Goal: Transaction & Acquisition: Download file/media

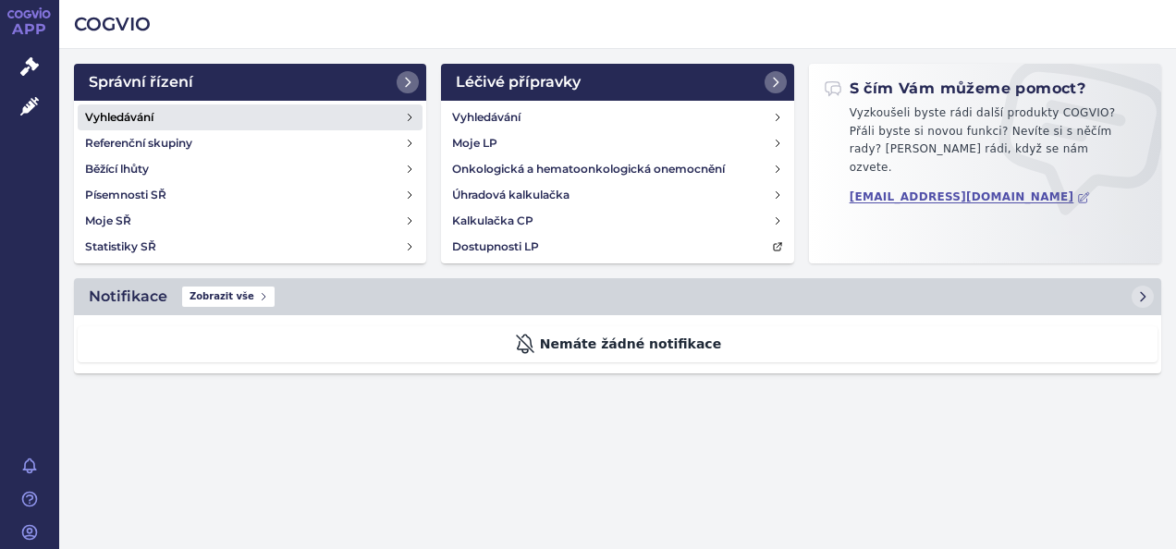
click at [155, 124] on link "Vyhledávání" at bounding box center [250, 117] width 345 height 26
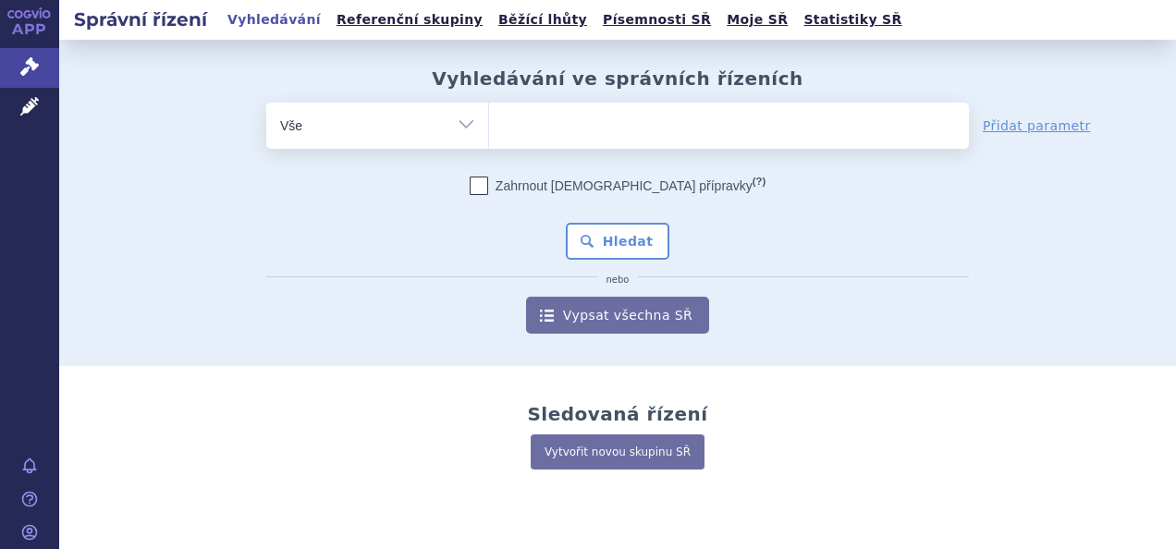
click at [521, 130] on ul at bounding box center [729, 122] width 480 height 39
click at [489, 130] on select at bounding box center [488, 125] width 1 height 46
click at [497, 47] on div "Vyhledávání ve správních řízeních odstranit Vše Spisová značka" at bounding box center [617, 203] width 1117 height 326
click at [533, 107] on ul at bounding box center [729, 122] width 480 height 39
click at [489, 107] on select at bounding box center [488, 125] width 1 height 46
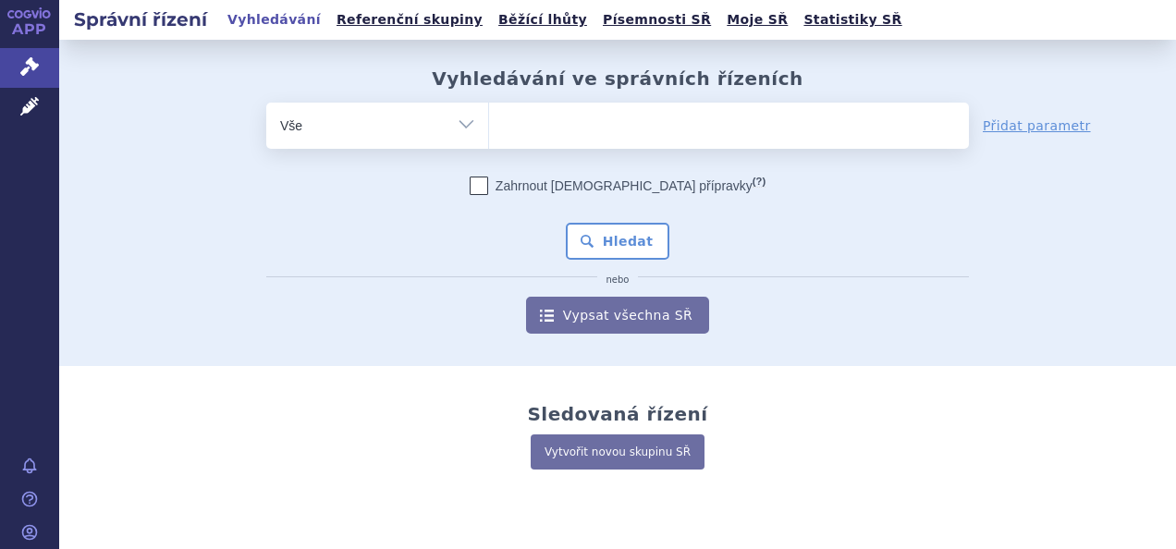
paste input "SUKLS219346/2023"
type input "SUKLS219346/2023"
select select "SUKLS219346/2023"
click at [605, 239] on button "Hledat" at bounding box center [618, 241] width 104 height 37
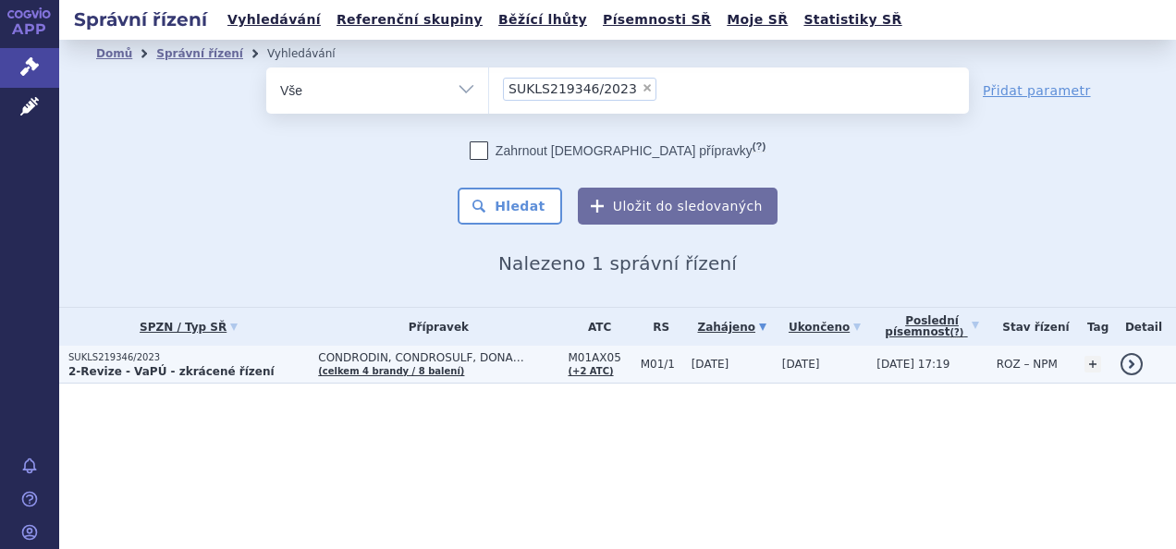
click at [116, 360] on p "SUKLS219346/2023" at bounding box center [188, 357] width 240 height 13
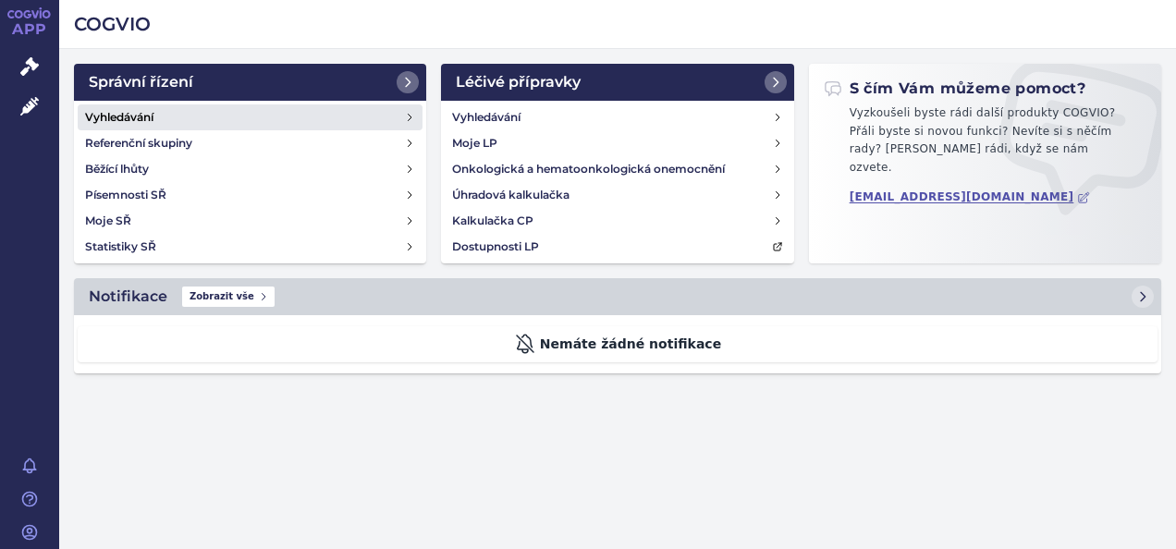
click at [135, 113] on h4 "Vyhledávání" at bounding box center [119, 117] width 68 height 18
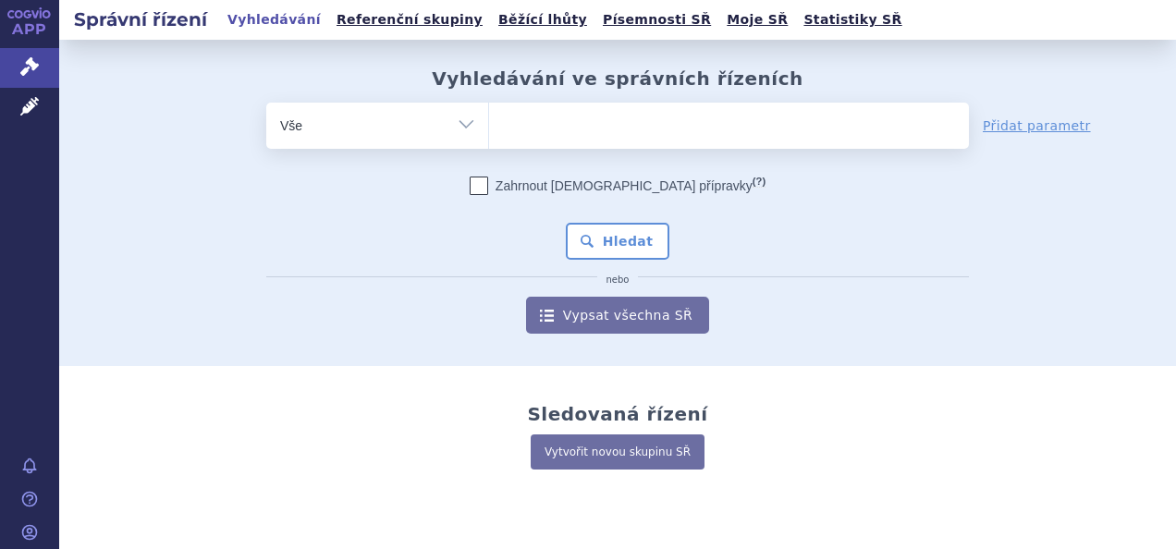
click at [527, 121] on ul at bounding box center [729, 122] width 480 height 39
click at [489, 121] on select at bounding box center [488, 125] width 1 height 46
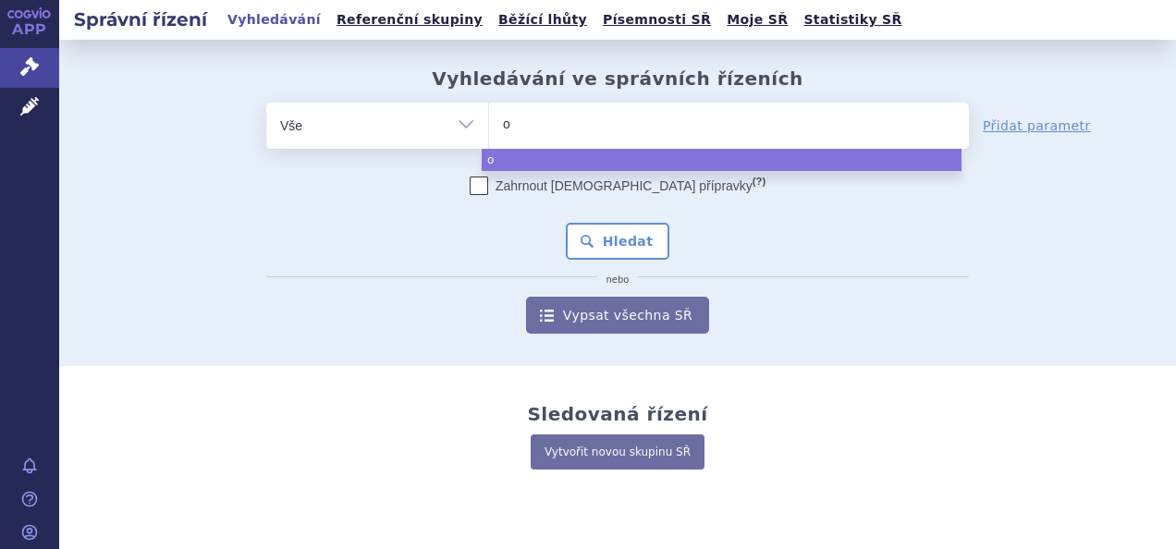
type input "or"
type input "org"
type input "ort"
type input "orto"
type input "ort"
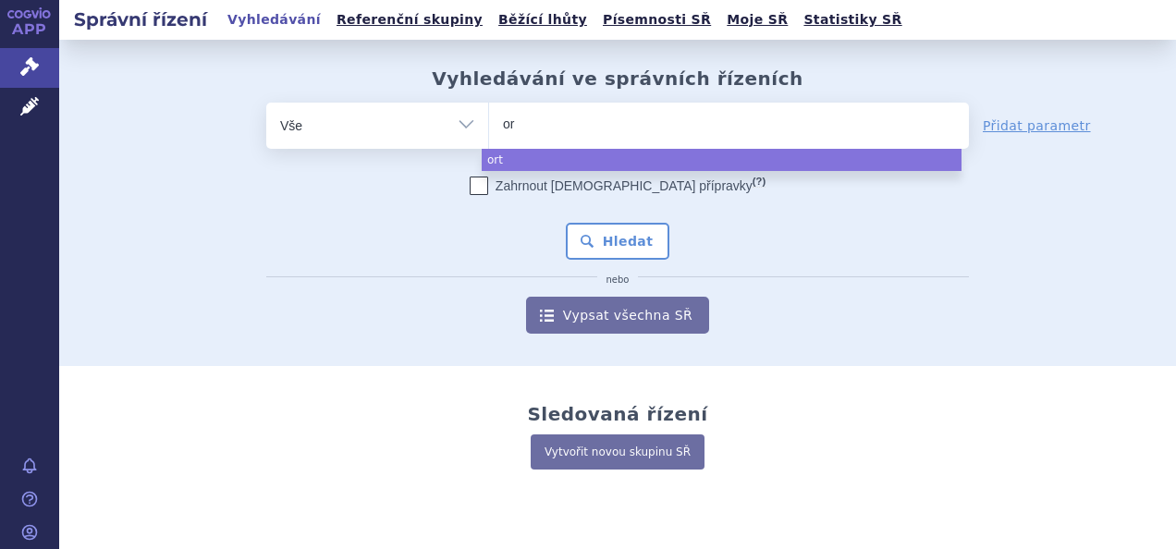
type input "o"
type input "on"
type input "ont"
type input "onto"
type input "ontoz"
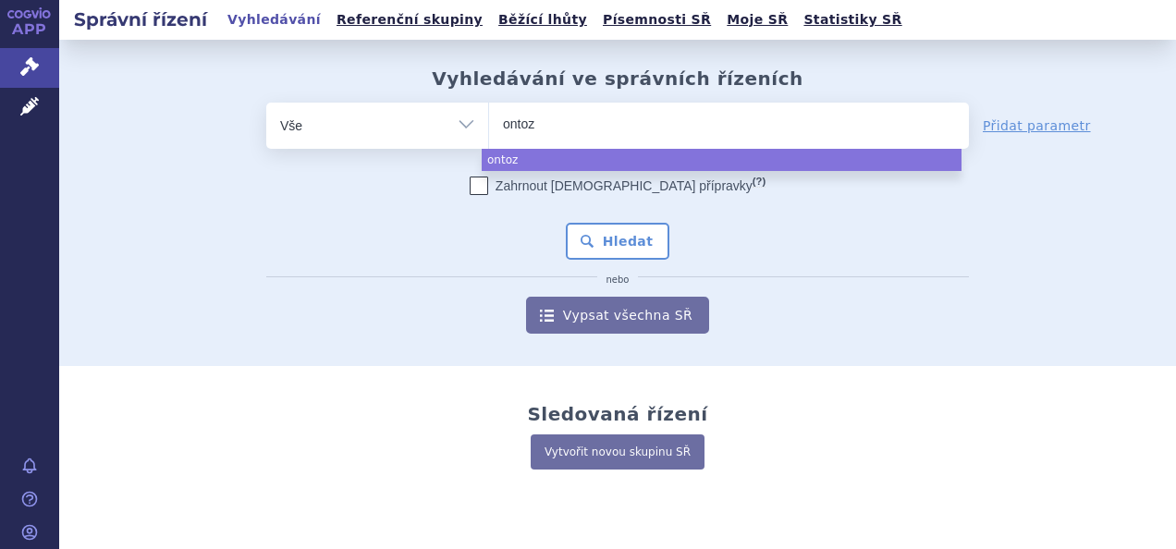
type input "ontozr"
type input "ontozry"
select select "ontozry"
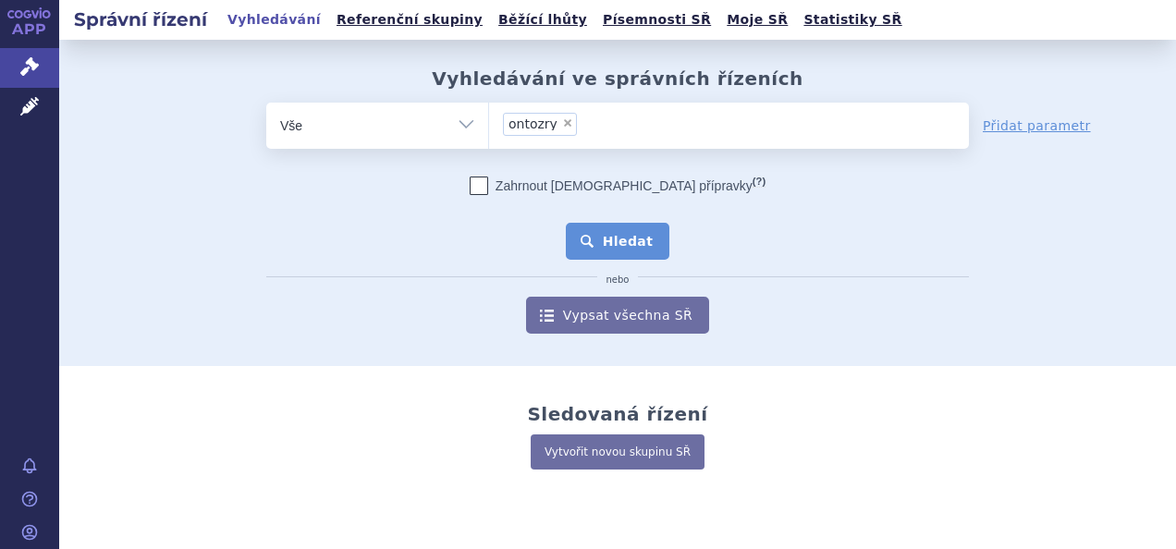
click at [623, 252] on button "Hledat" at bounding box center [618, 241] width 104 height 37
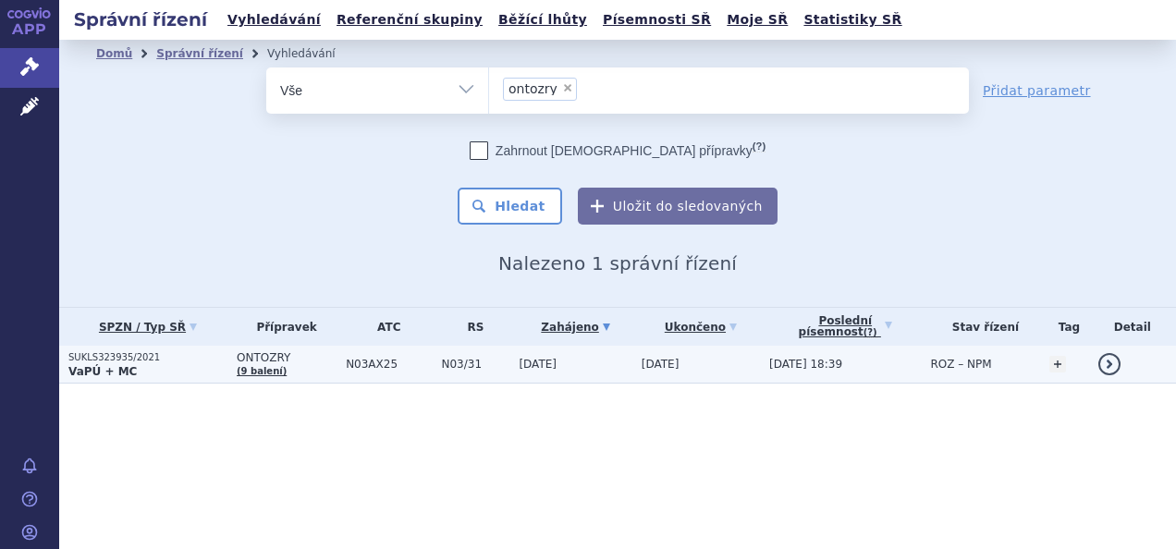
click at [102, 362] on p "SUKLS323935/2021" at bounding box center [147, 357] width 159 height 13
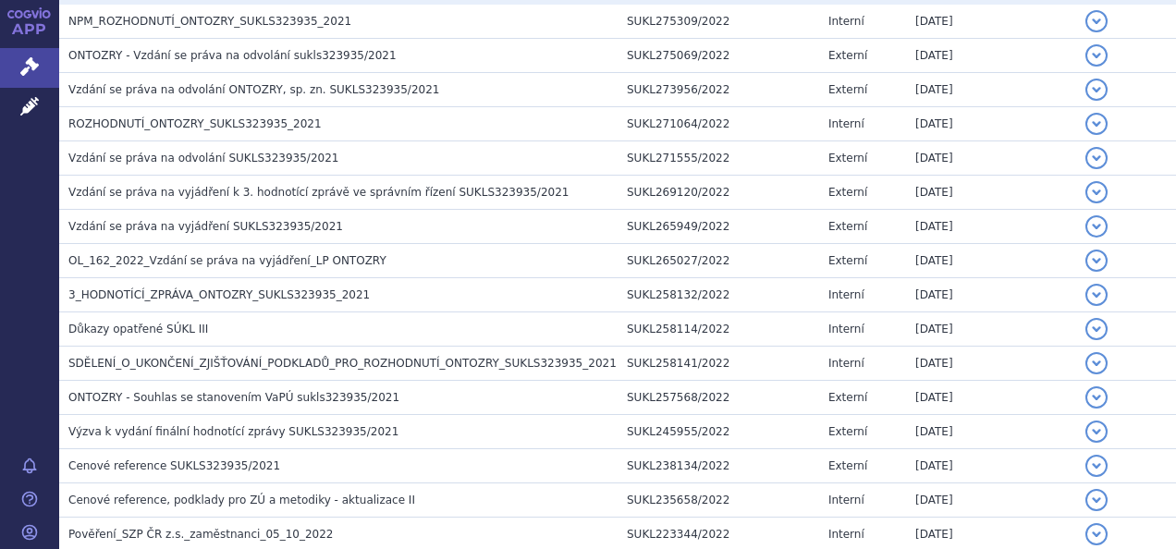
scroll to position [435, 0]
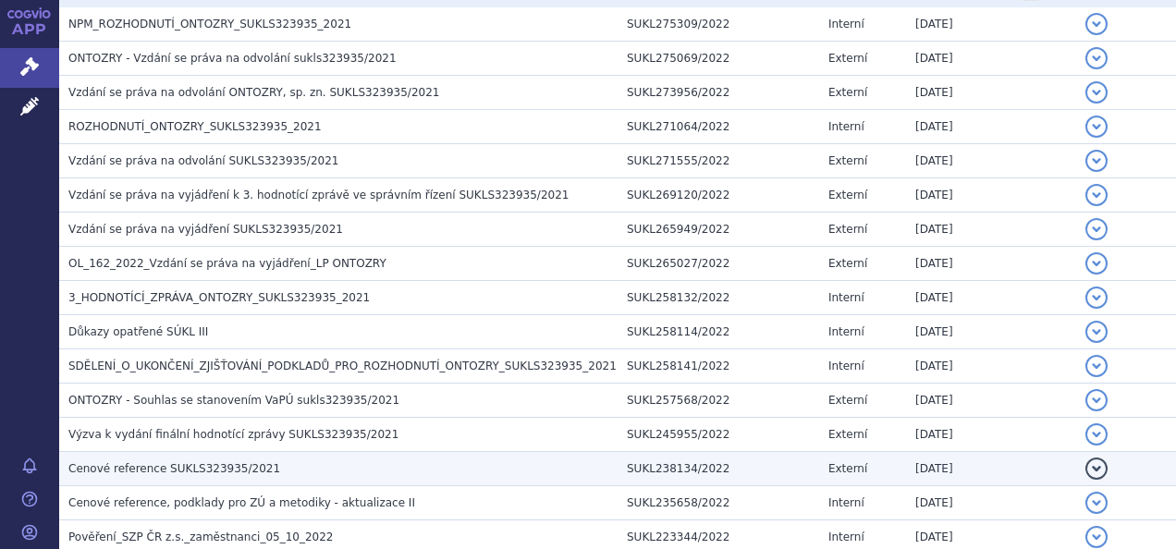
click at [174, 452] on td "Cenové reference SUKLS323935/2021" at bounding box center [338, 469] width 558 height 34
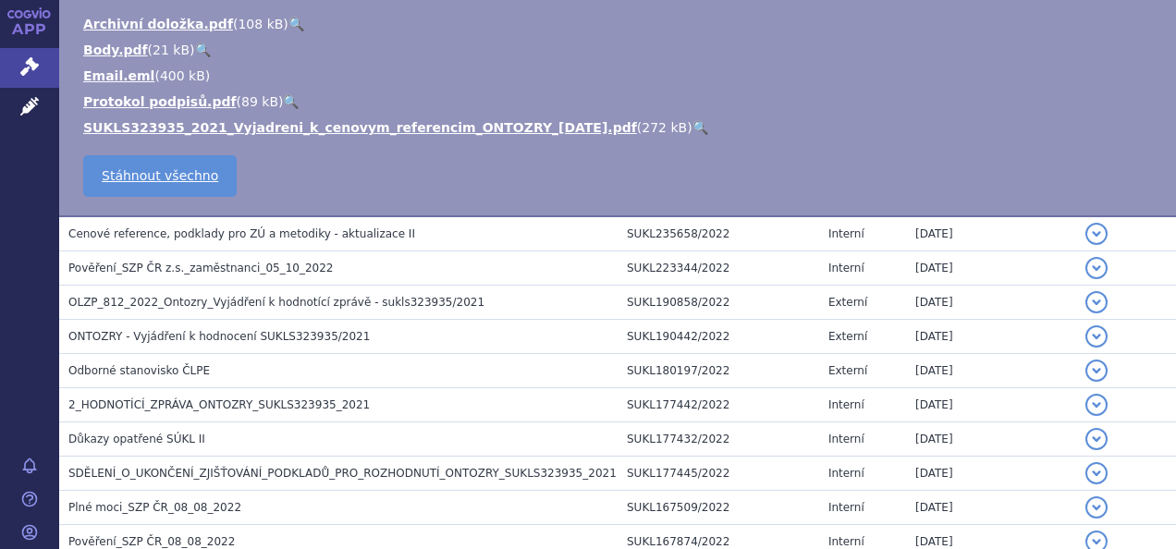
scroll to position [915, 0]
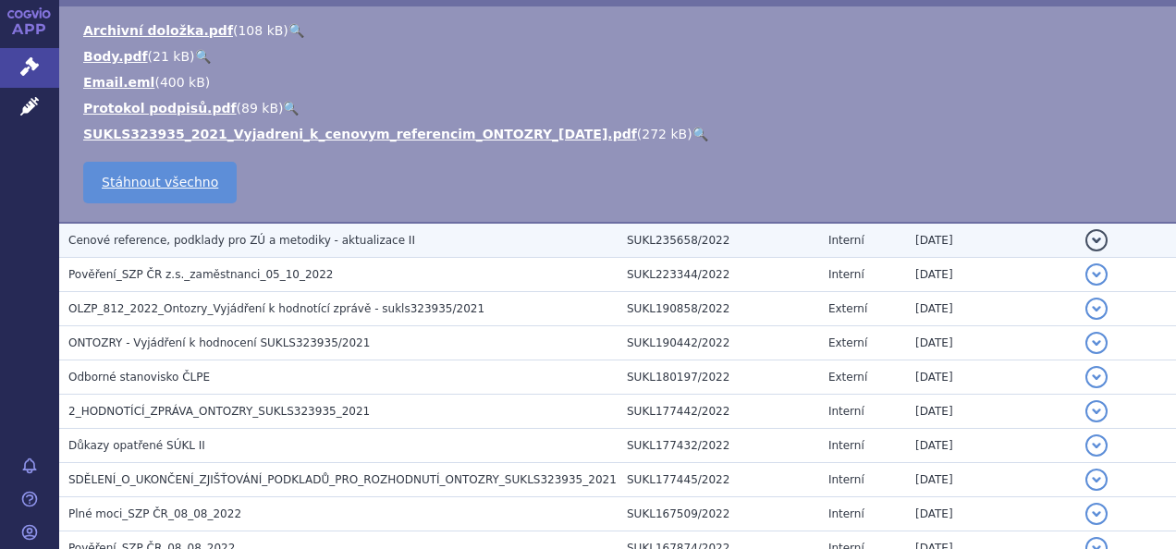
click at [231, 237] on span "Cenové reference, podklady pro ZÚ a metodiky - aktualizace II" at bounding box center [241, 240] width 347 height 13
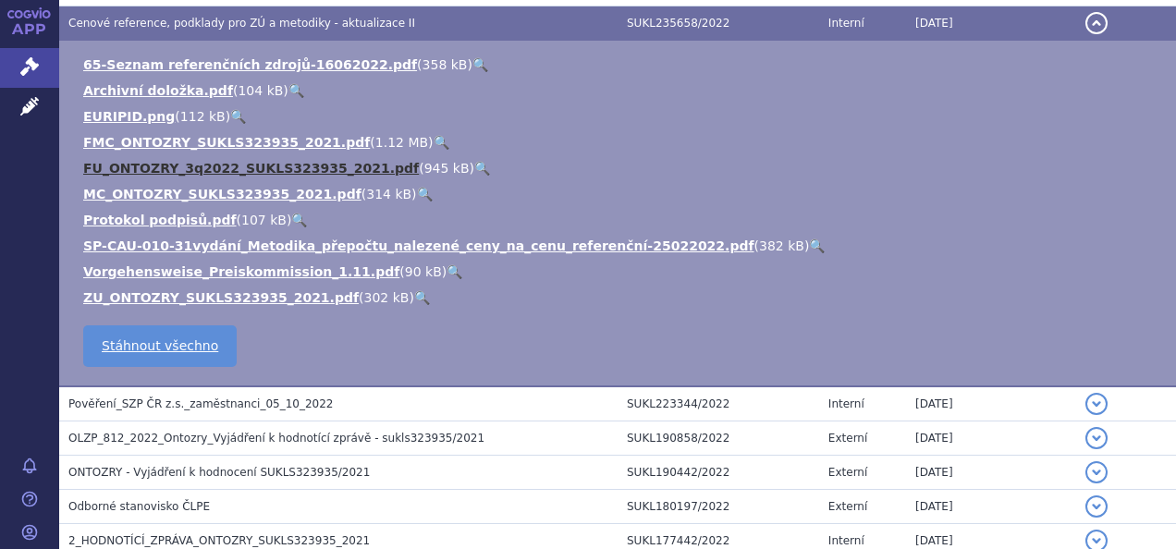
click at [141, 161] on link "FU_ONTOZRY_3q2022_SUKLS323935_2021.pdf" at bounding box center [251, 168] width 336 height 15
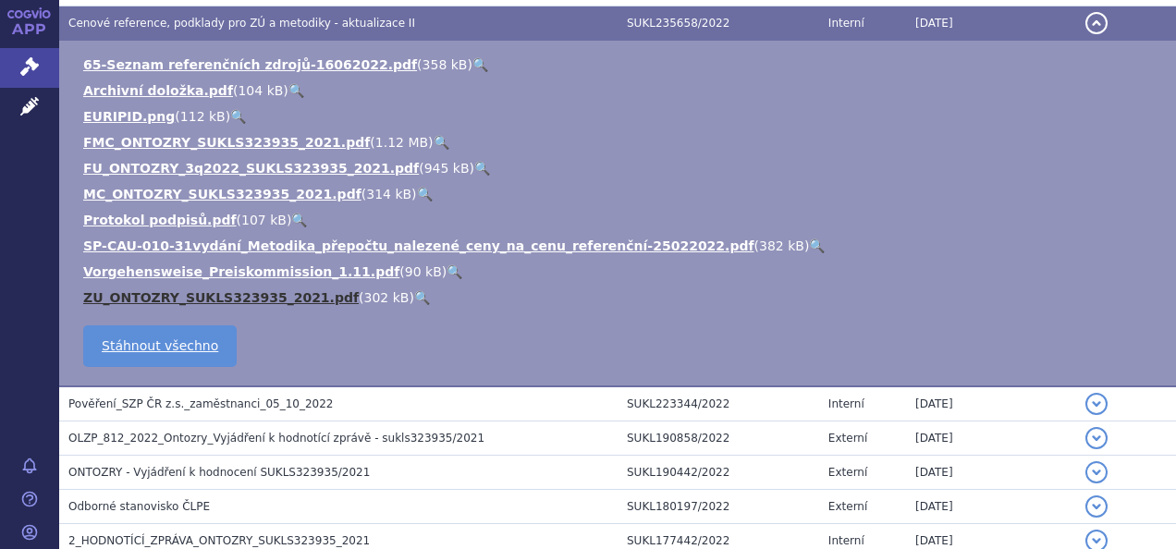
click at [129, 291] on link "ZU_ONTOZRY_SUKLS323935_2021.pdf" at bounding box center [220, 297] width 275 height 15
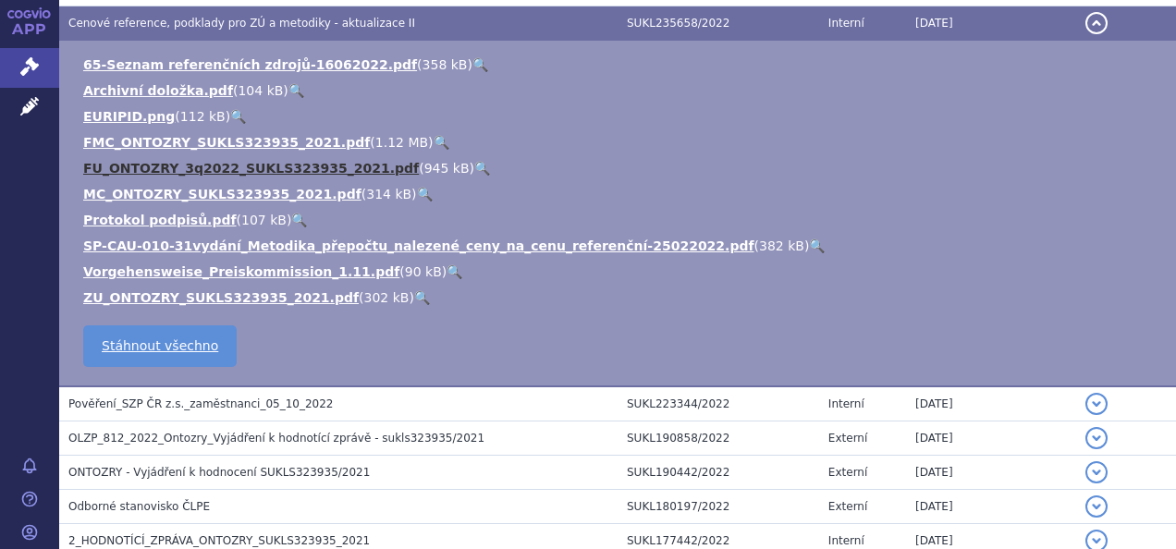
click at [129, 161] on link "FU_ONTOZRY_3q2022_SUKLS323935_2021.pdf" at bounding box center [251, 168] width 336 height 15
